Goal: Task Accomplishment & Management: Complete application form

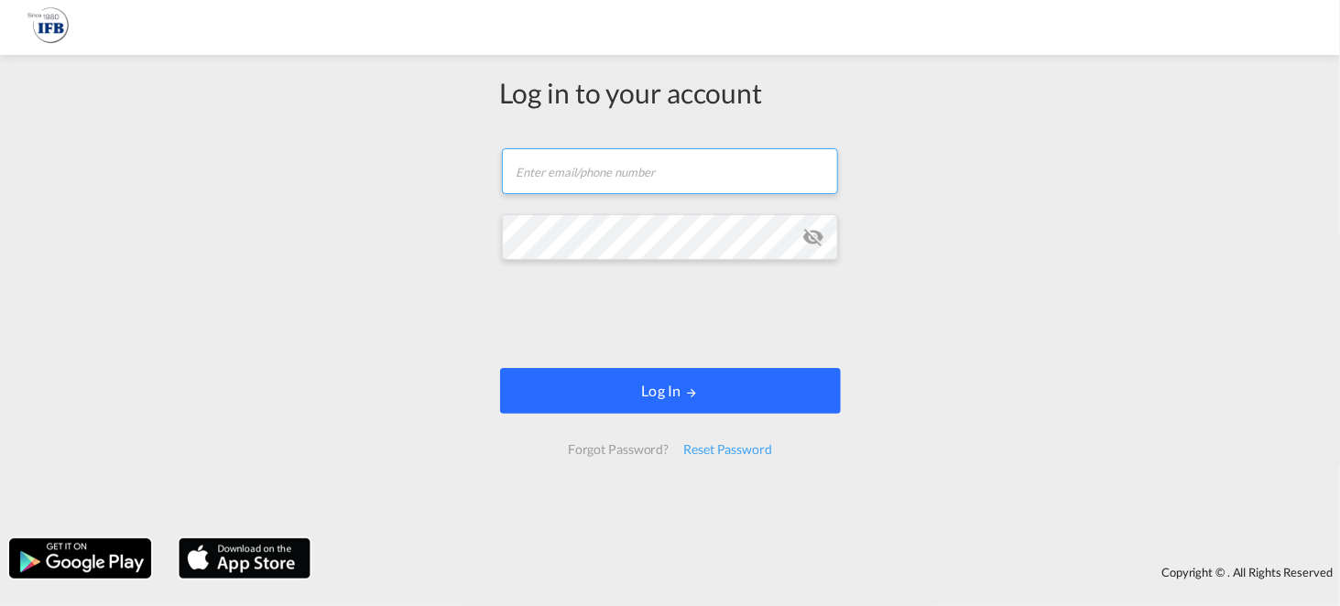
type input "kamil.czerny@ifb-poland.pl"
click at [642, 385] on button "Log In" at bounding box center [670, 391] width 341 height 46
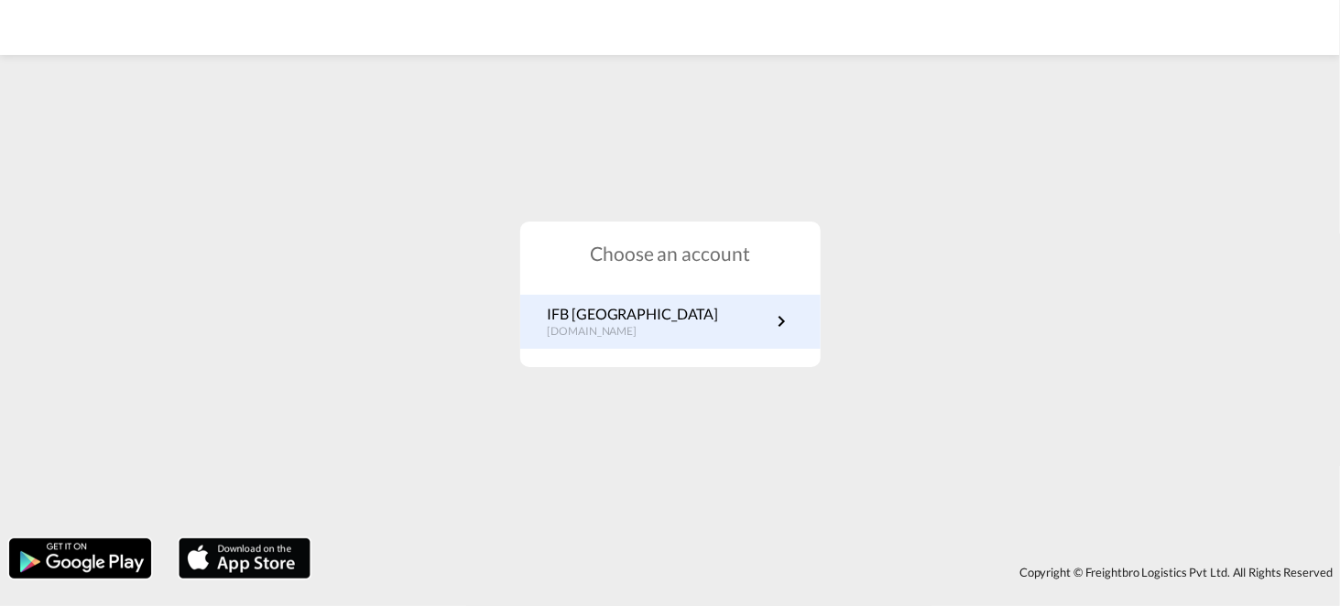
click at [661, 301] on div "IFB Poland pl.portal.ifb.com" at bounding box center [670, 322] width 300 height 54
click at [666, 333] on link "IFB Poland pl.portal.ifb.com" at bounding box center [670, 322] width 245 height 36
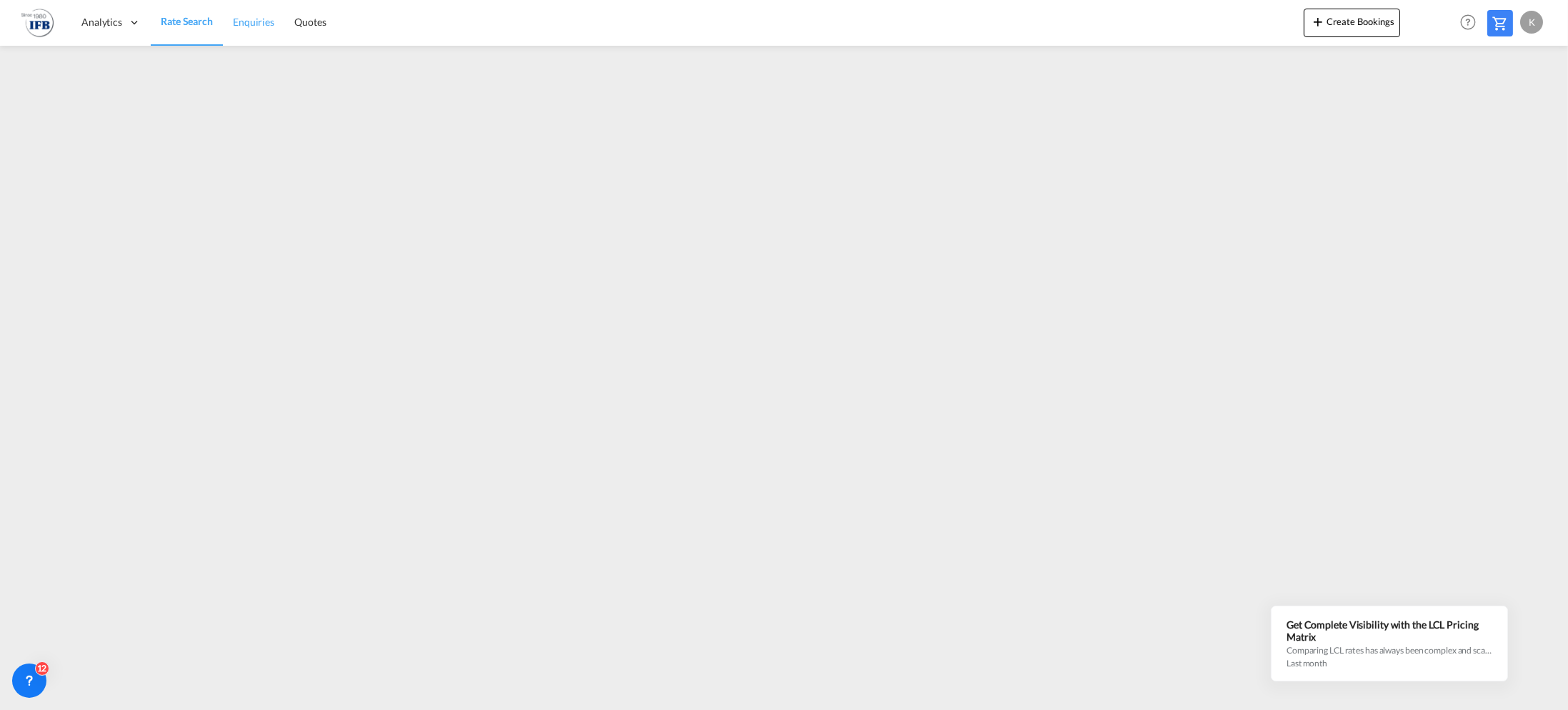
click at [236, 21] on span "Enquiries" at bounding box center [254, 22] width 41 height 12
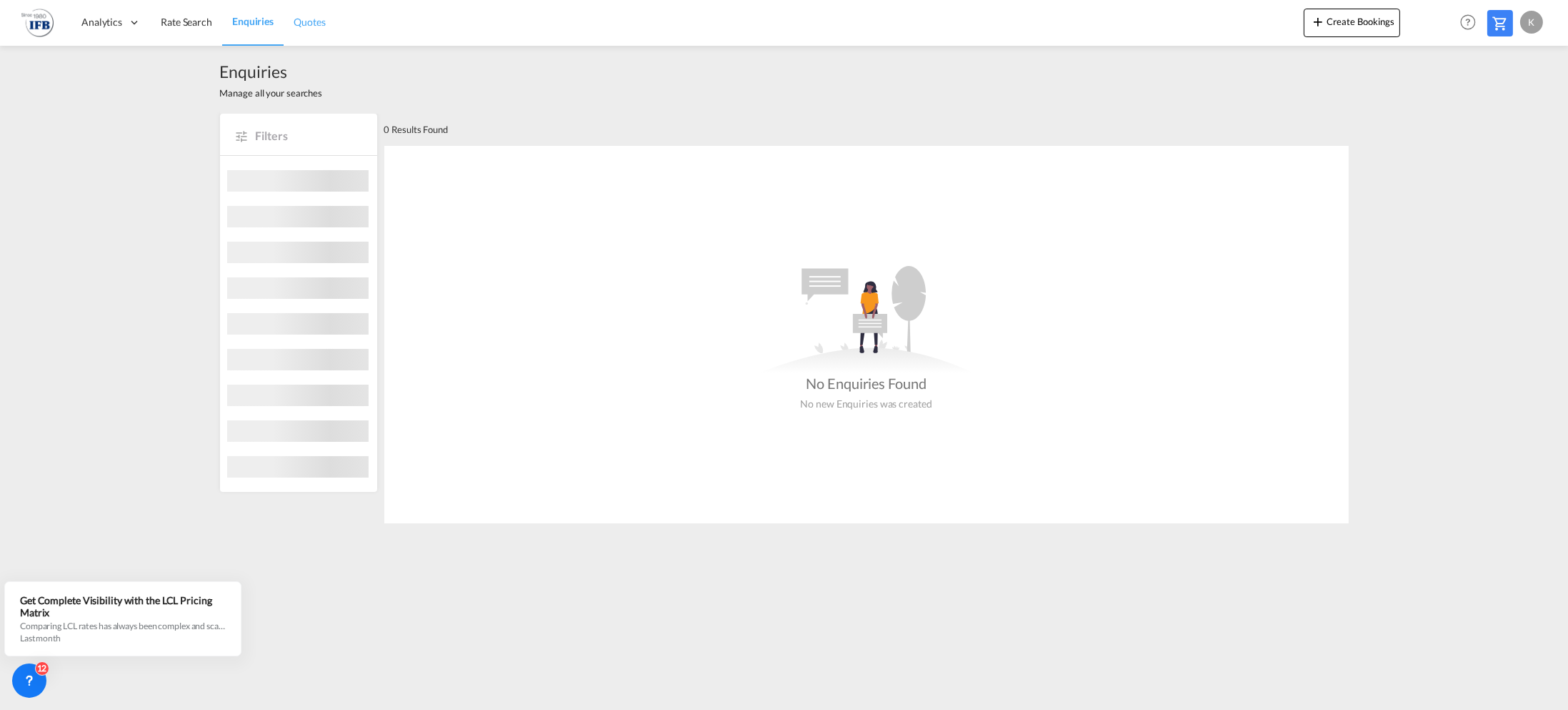
click at [315, 29] on span "Quotes" at bounding box center [309, 22] width 31 height 14
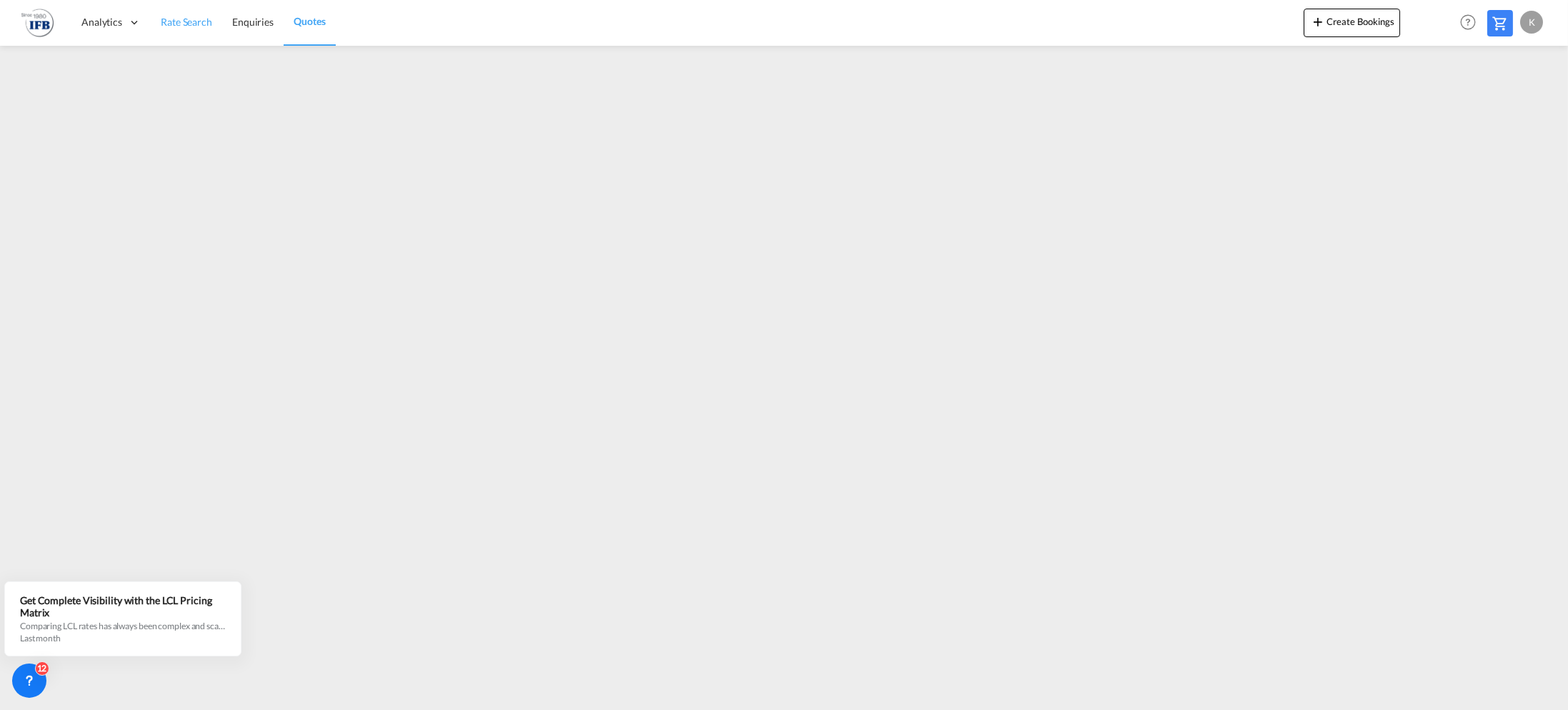
click at [184, 27] on span "Rate Search" at bounding box center [186, 22] width 51 height 12
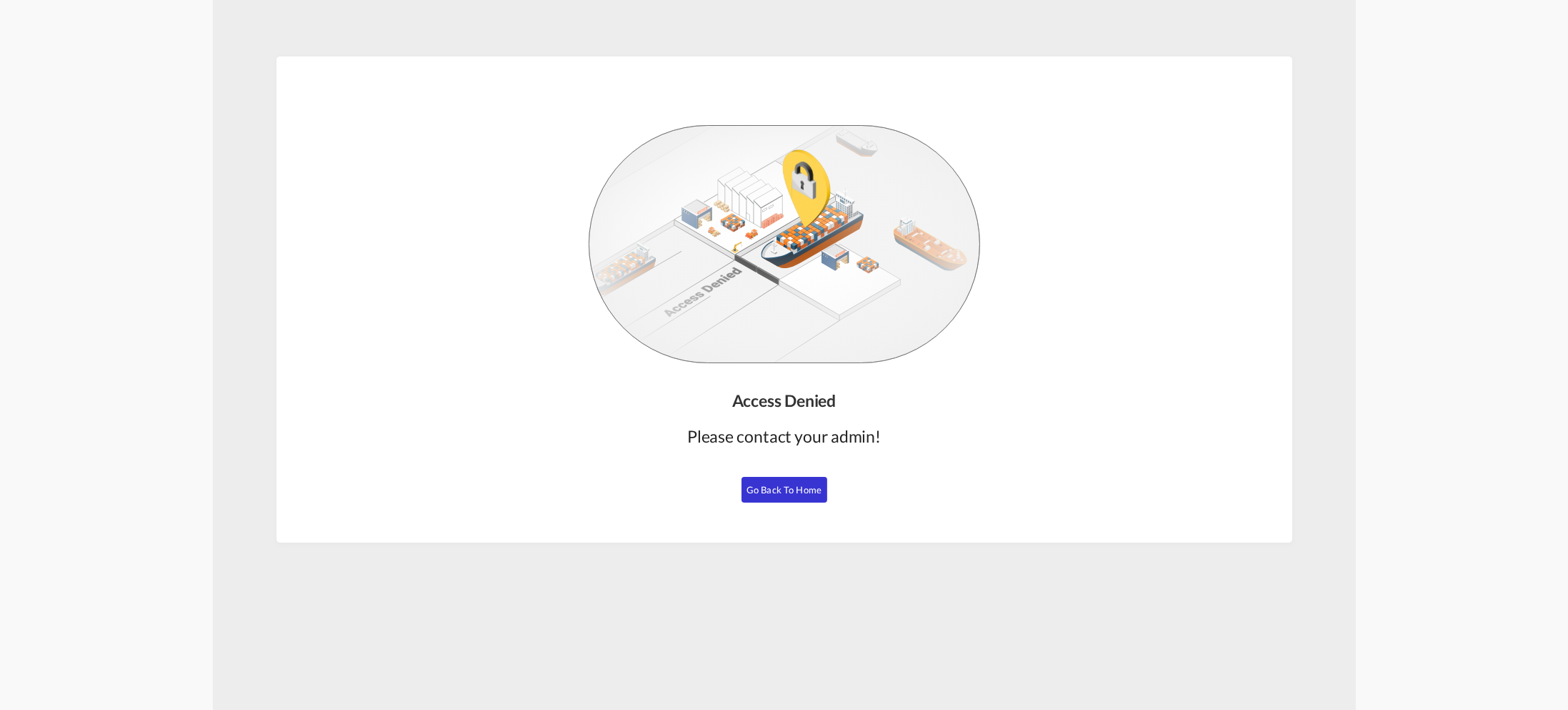
click at [797, 484] on span "Go Back to Home" at bounding box center [784, 489] width 75 height 12
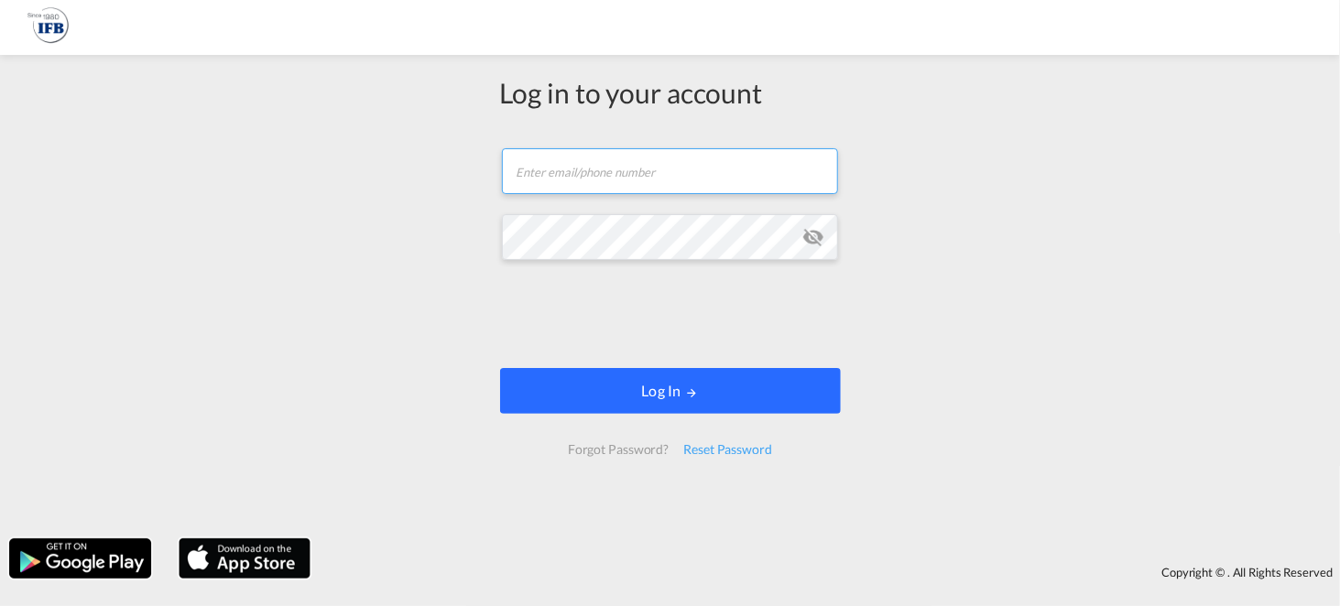
type input "kamil.czerny@ifb-poland.pl"
click at [710, 398] on button "Log In" at bounding box center [670, 391] width 341 height 46
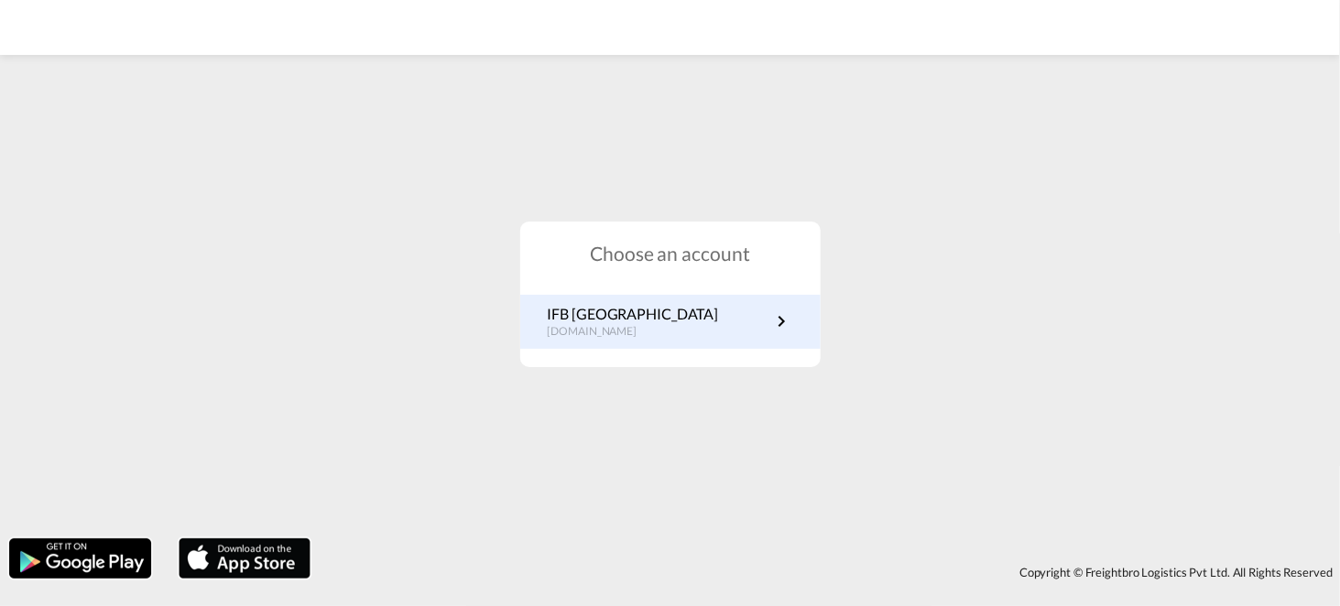
click at [642, 310] on p "IFB Poland" at bounding box center [633, 314] width 171 height 20
click at [664, 312] on link "IFB Poland pl.portal.ifb.com" at bounding box center [670, 322] width 245 height 36
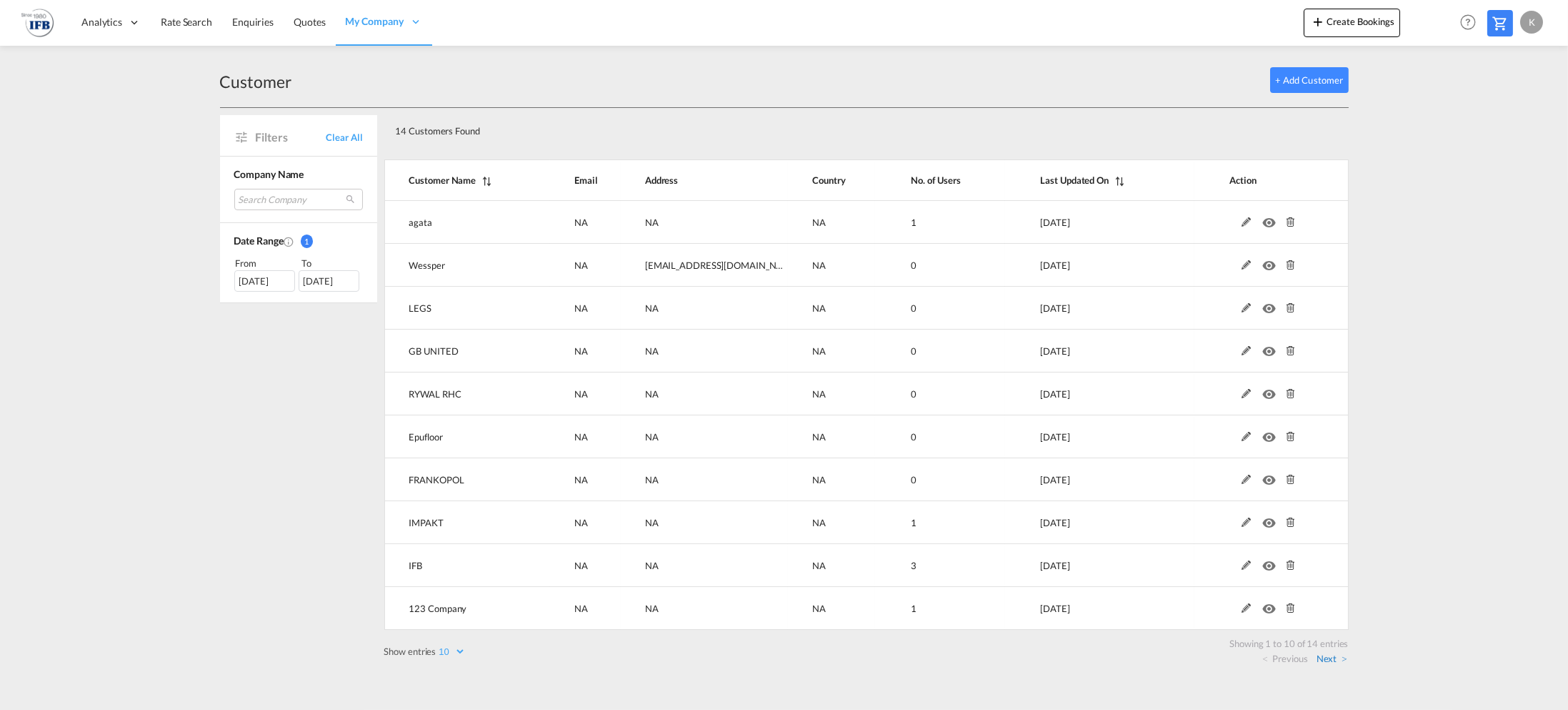
click at [1332, 661] on link "Next" at bounding box center [1332, 658] width 30 height 12
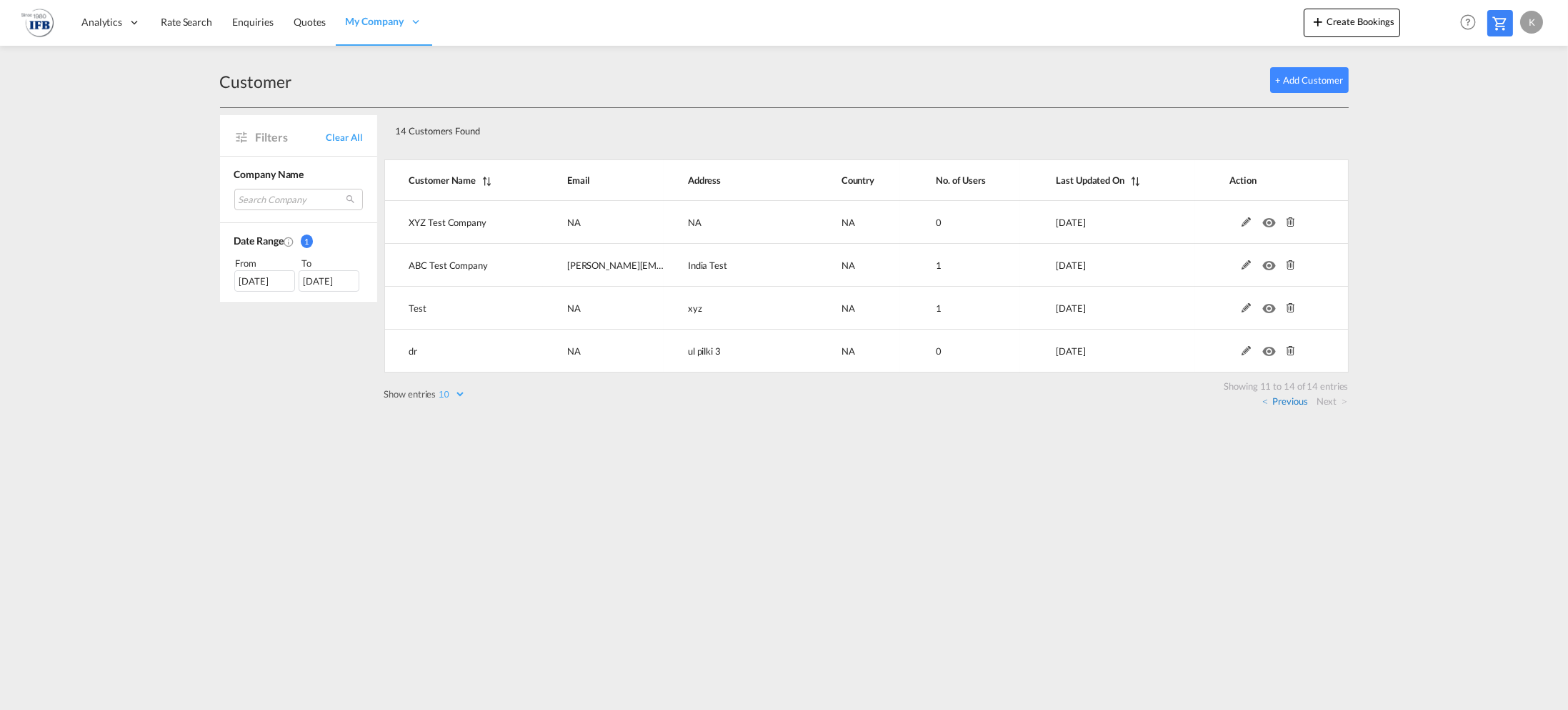
click at [1288, 399] on link "Previous" at bounding box center [1285, 401] width 45 height 12
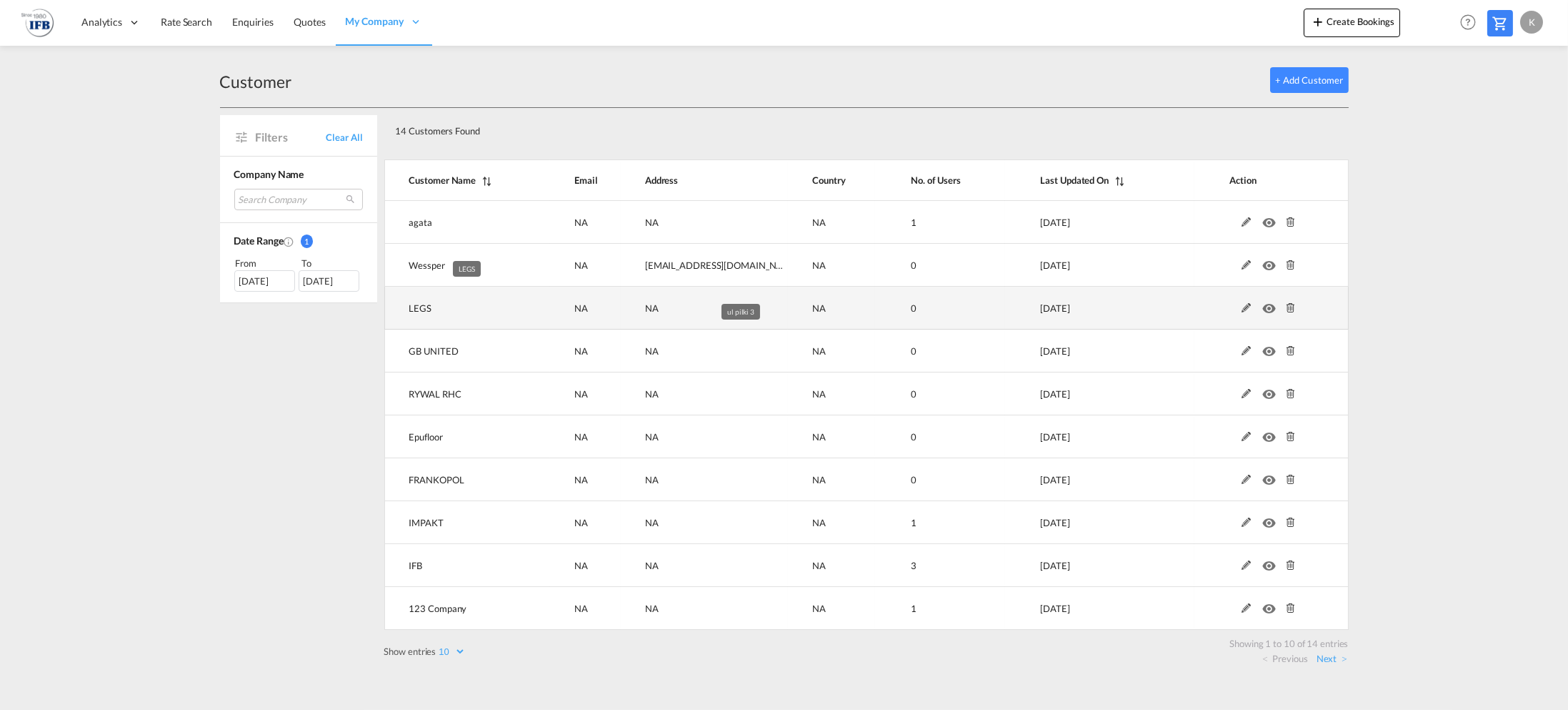
click at [514, 310] on td "LEGS" at bounding box center [467, 307] width 166 height 43
click at [421, 304] on span "LEGS" at bounding box center [420, 307] width 23 height 12
click at [923, 307] on td "0" at bounding box center [940, 307] width 129 height 43
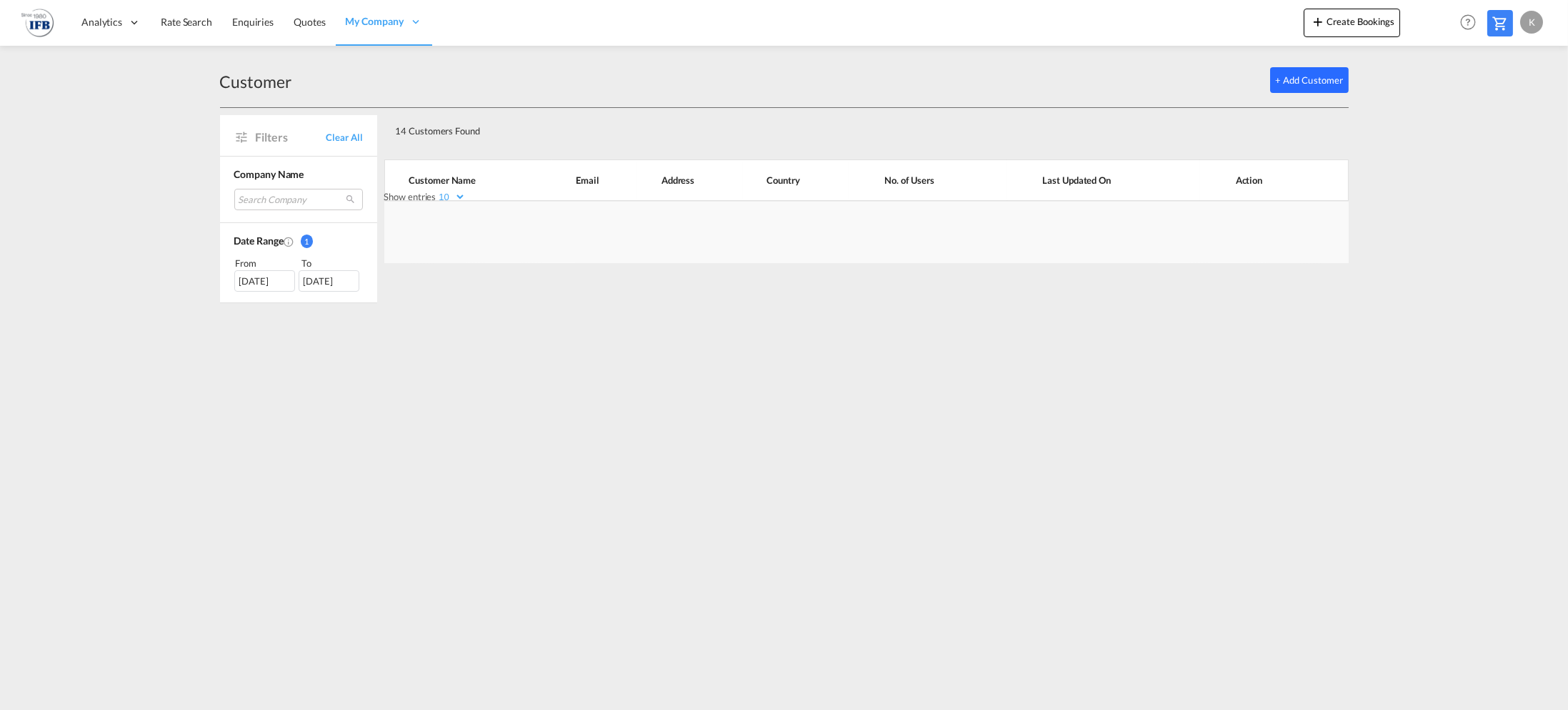
click at [1303, 74] on button "+ Add Customer" at bounding box center [1310, 80] width 79 height 26
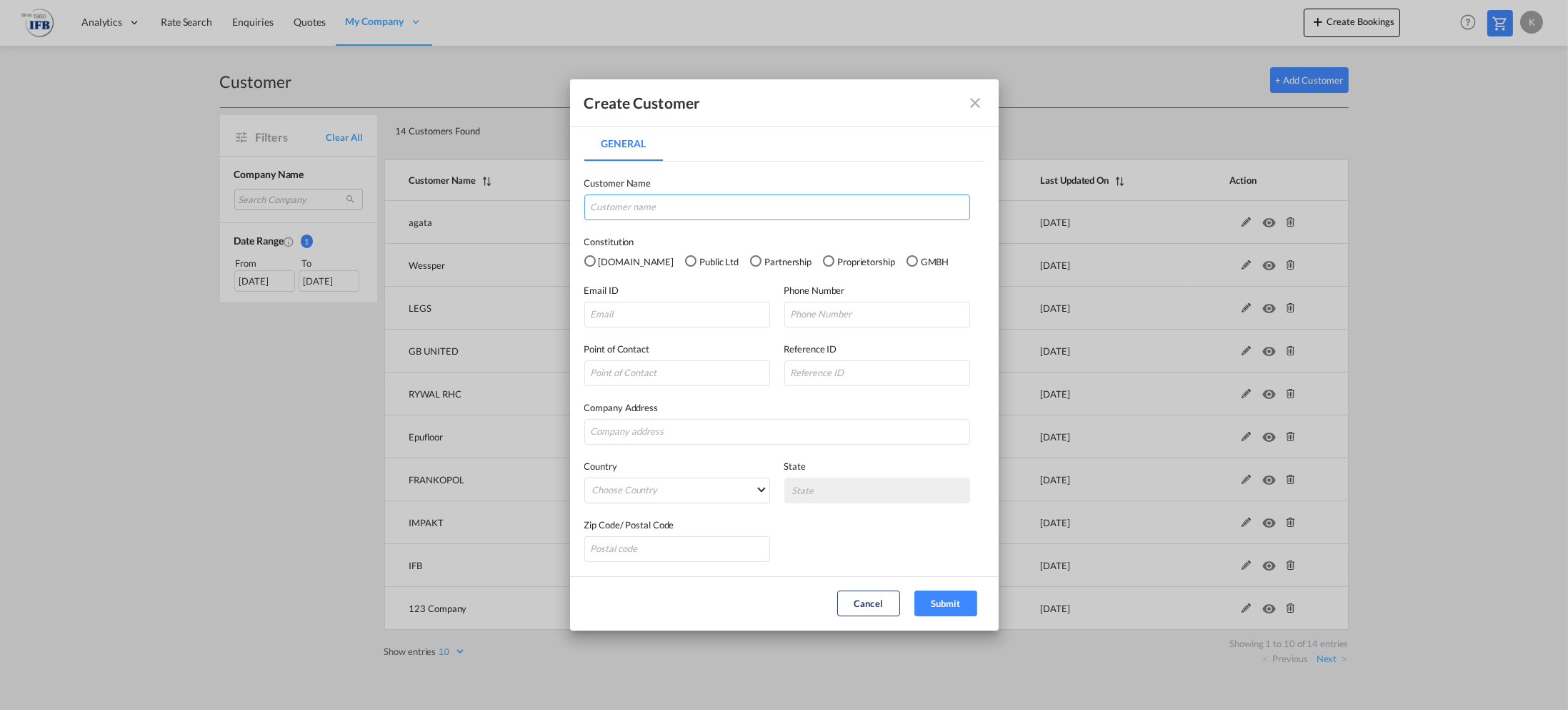
click at [676, 208] on input "General General ..." at bounding box center [777, 207] width 386 height 26
type input "Kamil TEST Sp. z.o.o."
click at [587, 255] on div "Pvt.Ltd" at bounding box center [591, 262] width 14 height 14
click at [655, 310] on input "General General ..." at bounding box center [677, 314] width 186 height 26
type input "[PERSON_NAME][EMAIL_ADDRESS][DOMAIN_NAME]"
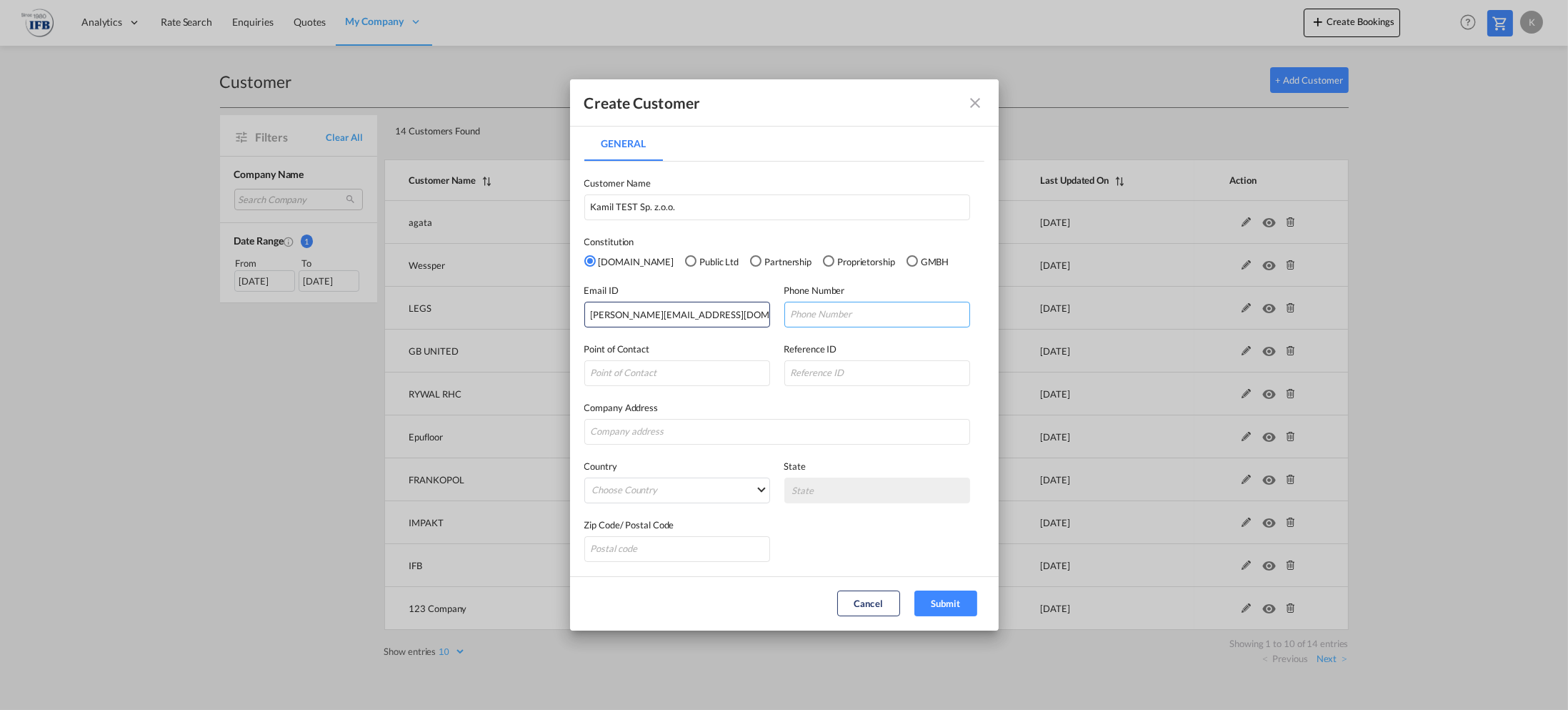
click at [845, 316] on input "General General ..." at bounding box center [878, 314] width 186 height 26
type input "[PHONE_NUMBER]"
click at [694, 428] on input "General General ..." at bounding box center [777, 431] width 386 height 26
type input "Dereniowa 10/87"
click at [715, 481] on md-select "Choose Country [GEOGRAPHIC_DATA] [GEOGRAPHIC_DATA] [GEOGRAPHIC_DATA] [US_STATE]…" at bounding box center [677, 490] width 186 height 26
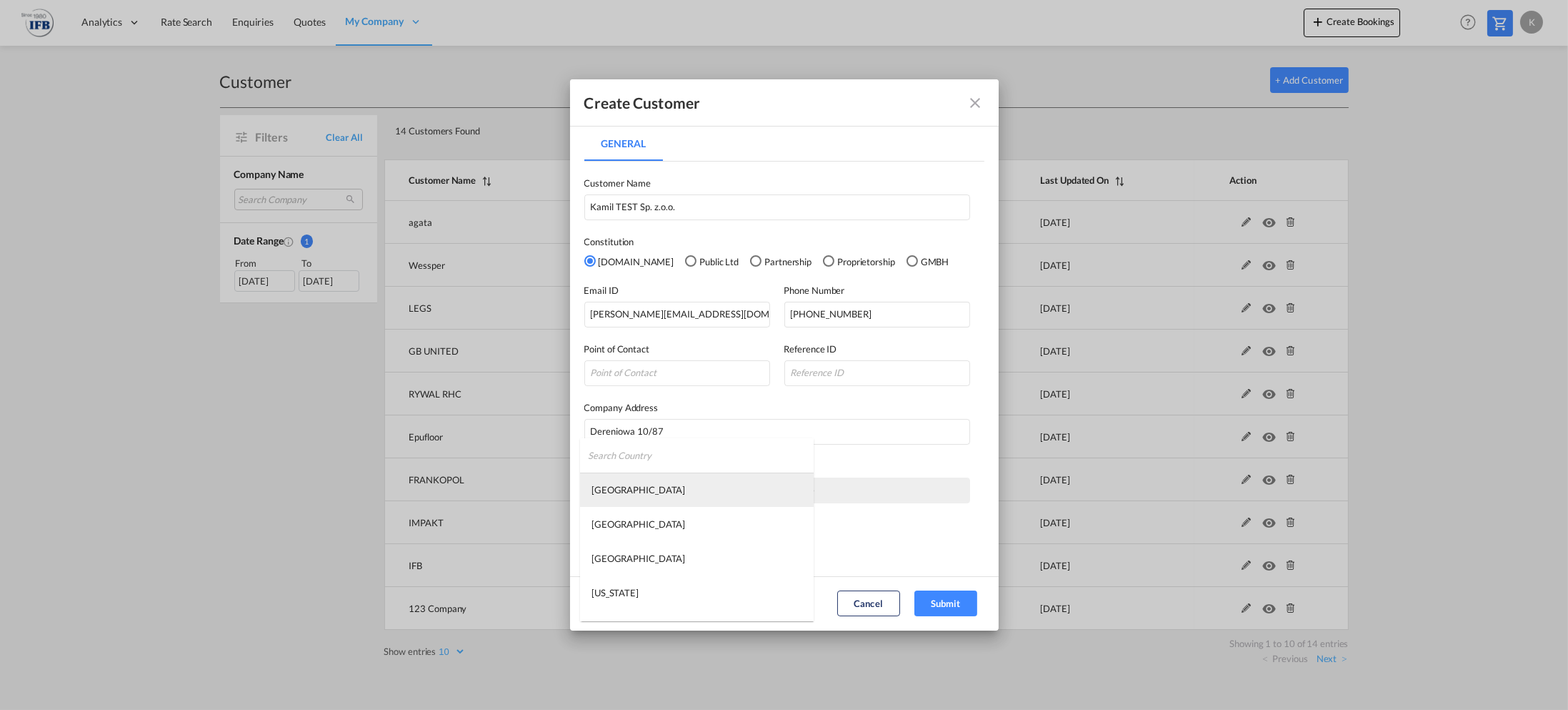
type md-option "[GEOGRAPHIC_DATA]"
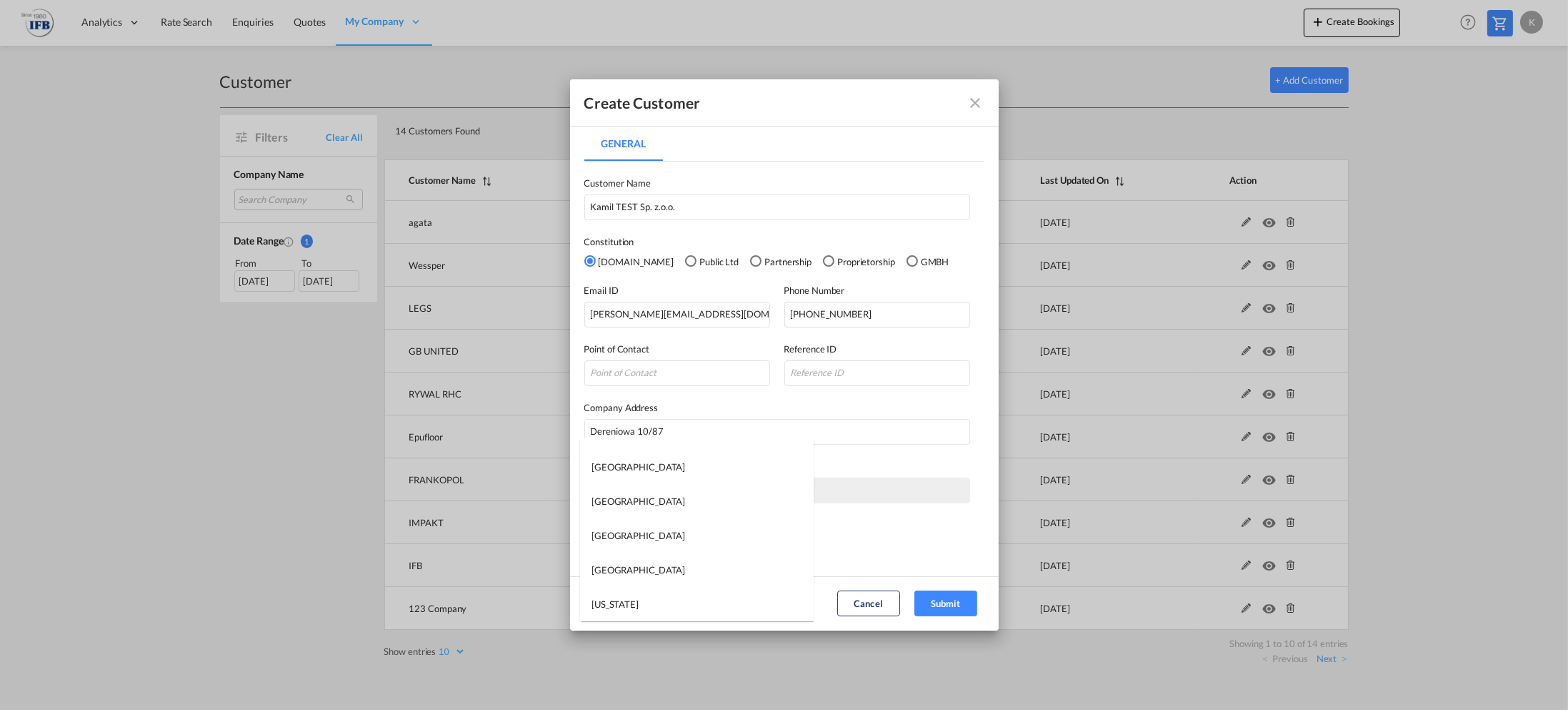
scroll to position [6237, 0]
click at [627, 499] on md-option "[GEOGRAPHIC_DATA]" at bounding box center [697, 495] width 234 height 34
click at [627, 540] on input "General General ..." at bounding box center [677, 548] width 186 height 26
type input "02-776"
drag, startPoint x: 856, startPoint y: 502, endPoint x: 856, endPoint y: 495, distance: 7.0
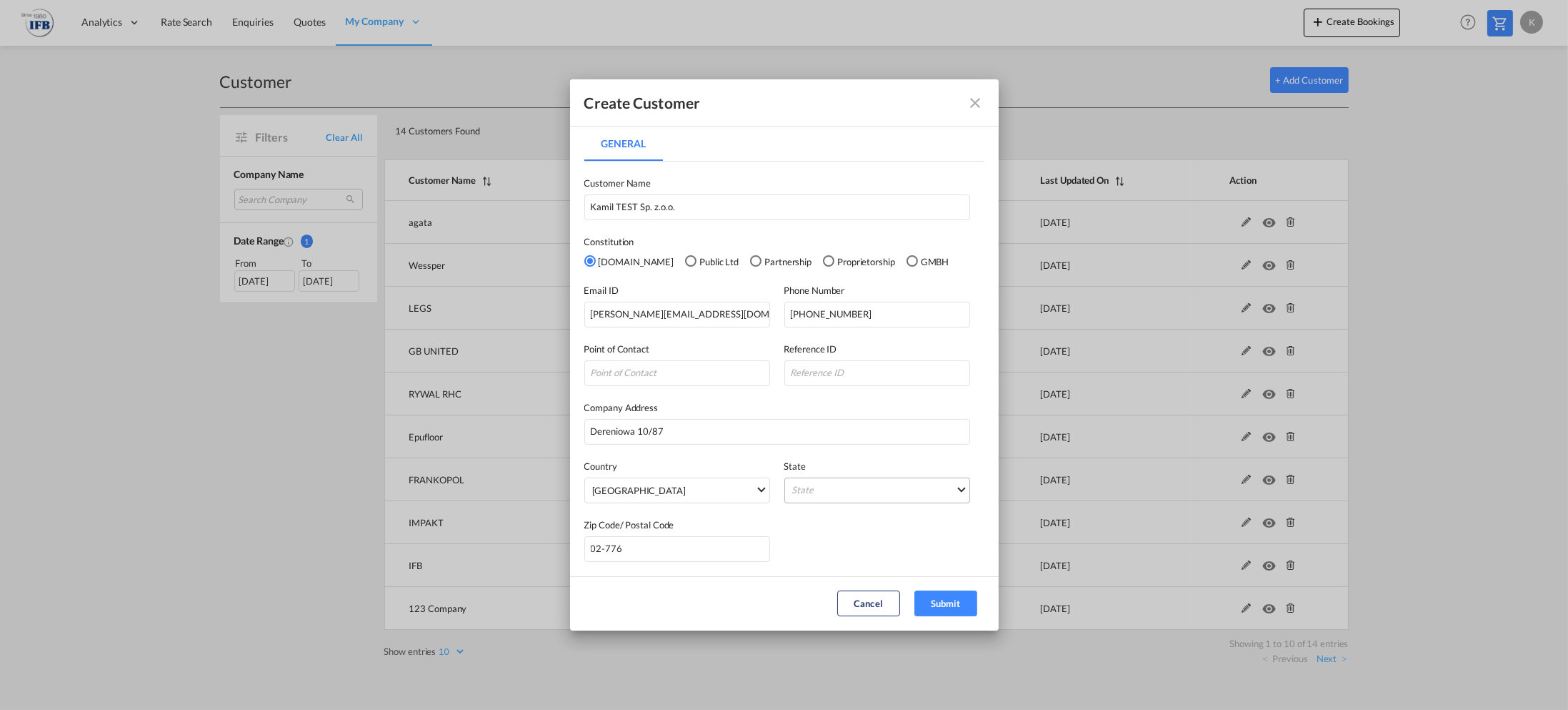
click at [856, 498] on div "Customer Name [PERSON_NAME] TEST Sp. z.o.o. Constitution [DOMAIN_NAME] Public L…" at bounding box center [784, 361] width 400 height 400
click at [855, 485] on md-select "State Biale Blota Dobroszyce Dolnoslaskie Dziekanow [GEOGRAPHIC_DATA] [GEOGRAPH…" at bounding box center [878, 490] width 186 height 26
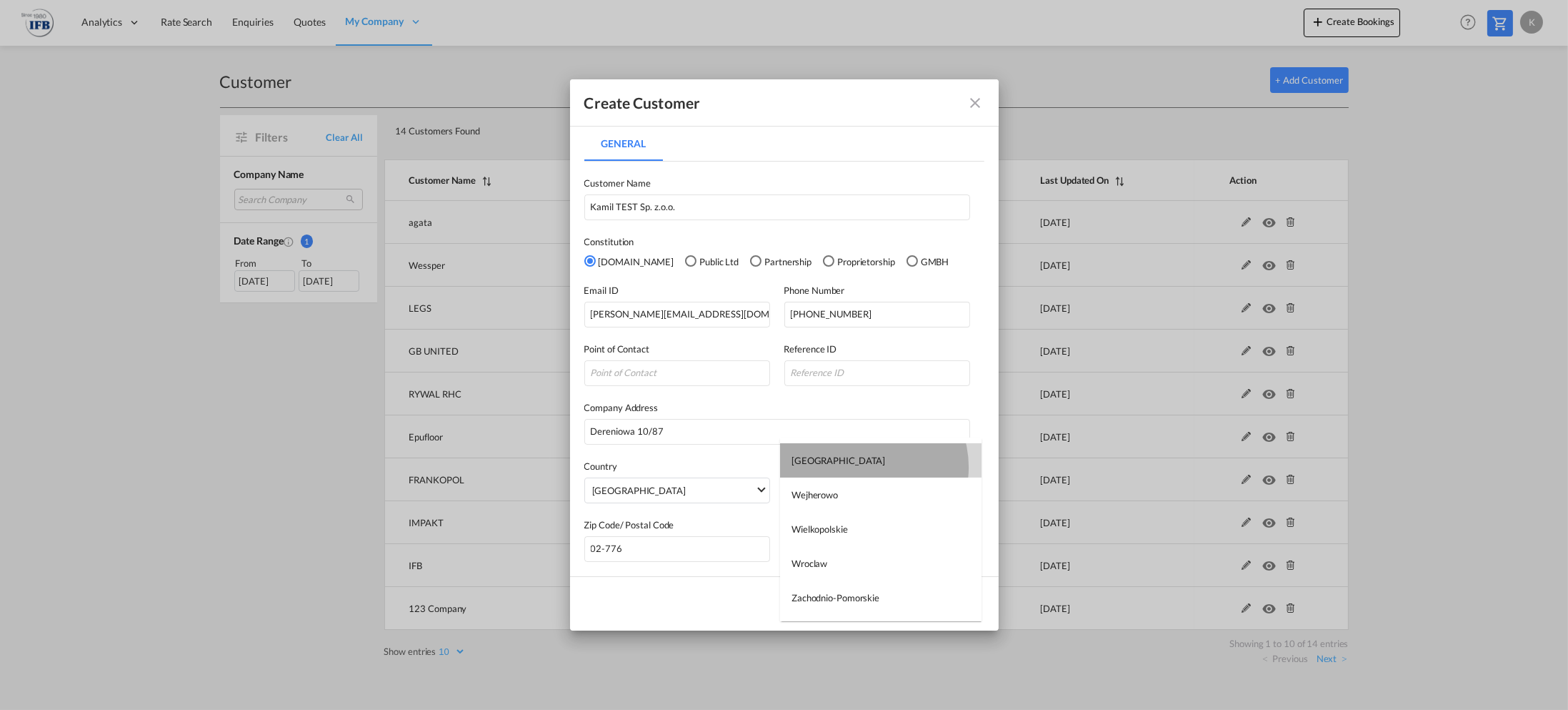
click at [867, 463] on md-option "[GEOGRAPHIC_DATA]" at bounding box center [881, 460] width 201 height 34
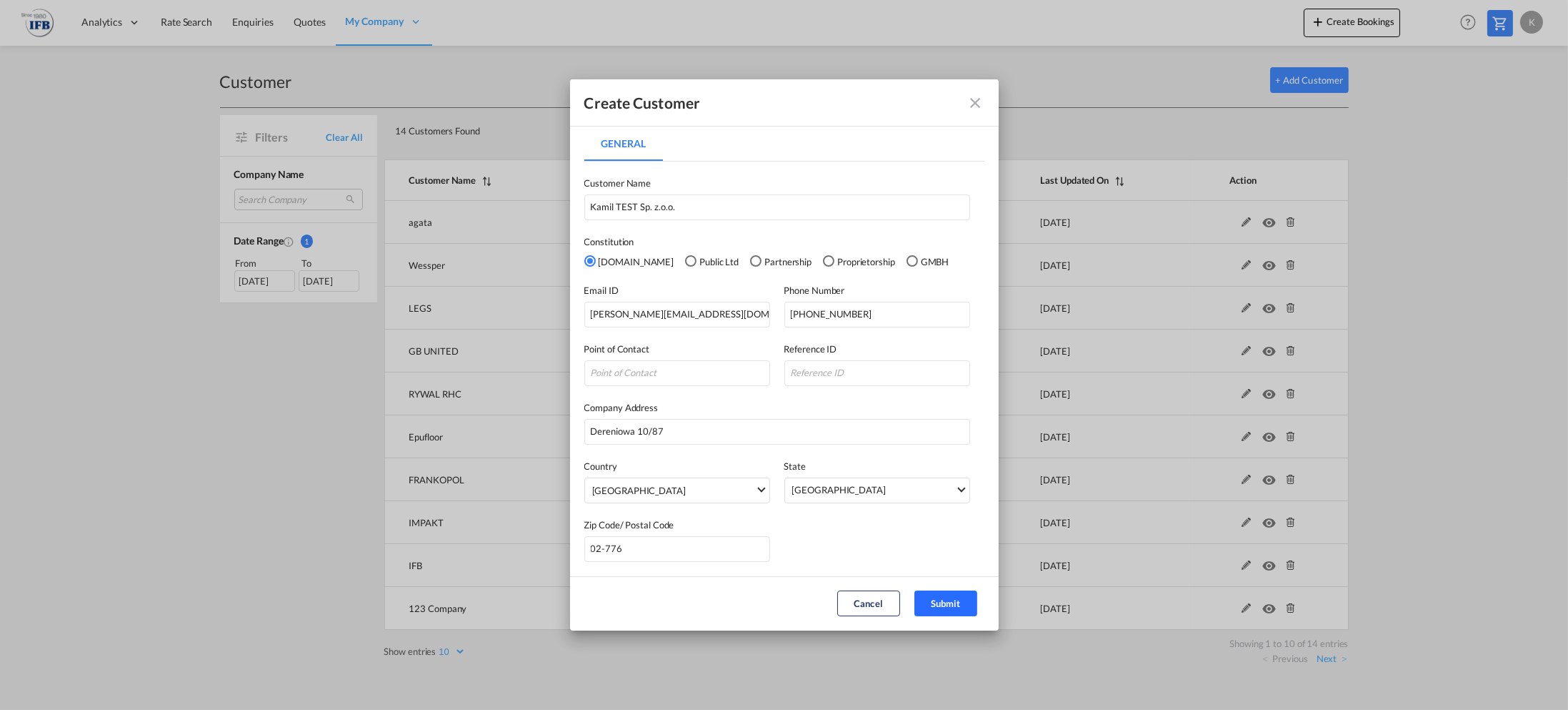
click at [956, 602] on button "Submit" at bounding box center [945, 603] width 63 height 26
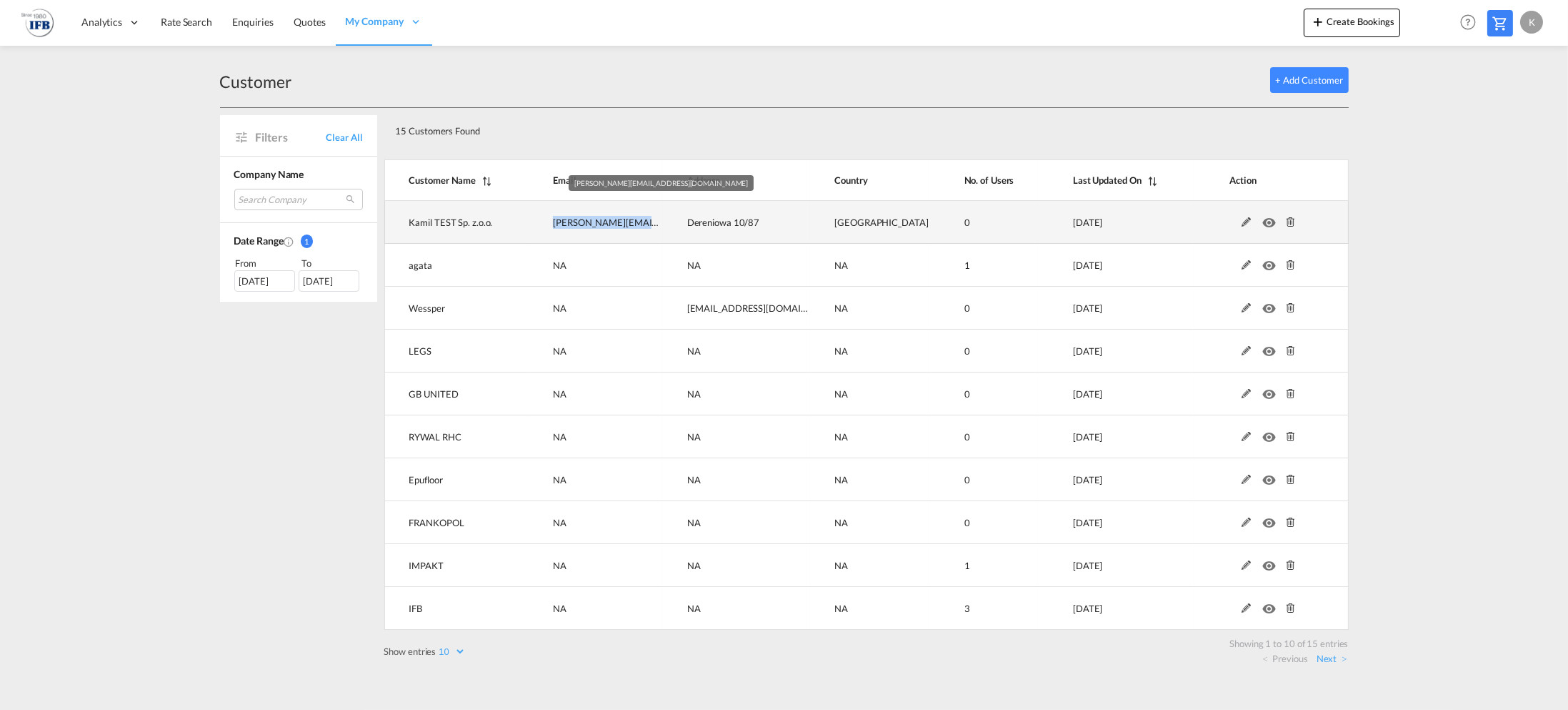
drag, startPoint x: 638, startPoint y: 218, endPoint x: 558, endPoint y: 224, distance: 80.2
click at [558, 224] on td "kamil@kamiltest.pl" at bounding box center [595, 222] width 133 height 43
copy span "[PERSON_NAME][EMAIL_ADDRESS][DOMAIN_NAME]"
